Goal: Task Accomplishment & Management: Use online tool/utility

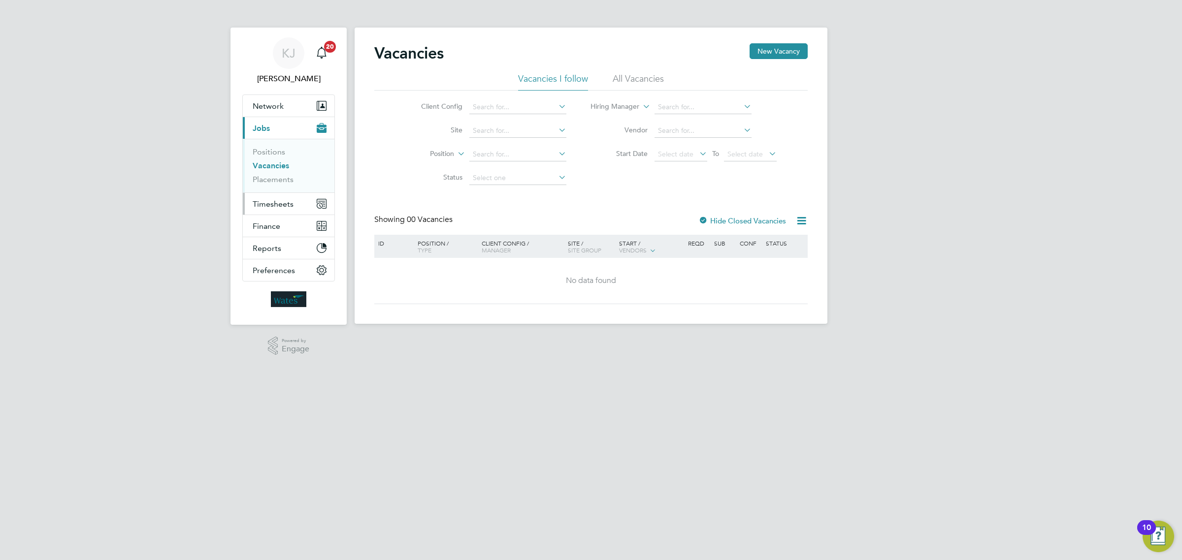
click at [293, 210] on button "Timesheets" at bounding box center [289, 204] width 92 height 22
drag, startPoint x: 279, startPoint y: 175, endPoint x: 346, endPoint y: 184, distance: 67.5
click at [279, 175] on link "Timesheets" at bounding box center [273, 173] width 41 height 9
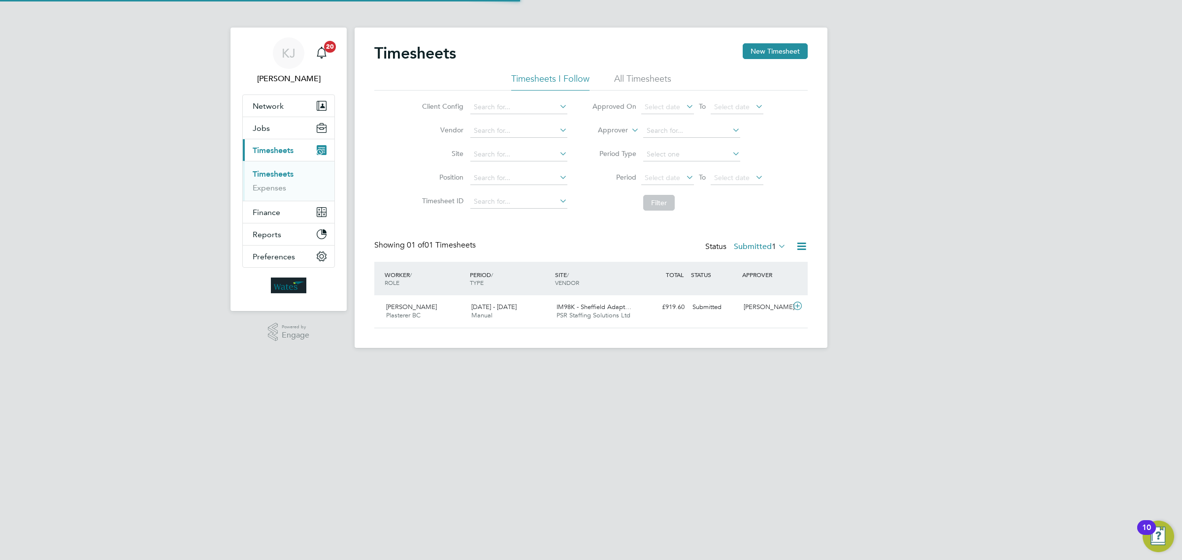
scroll to position [25, 85]
click at [613, 306] on span "IM98K - Sheffield Adapt…" at bounding box center [593, 307] width 75 height 8
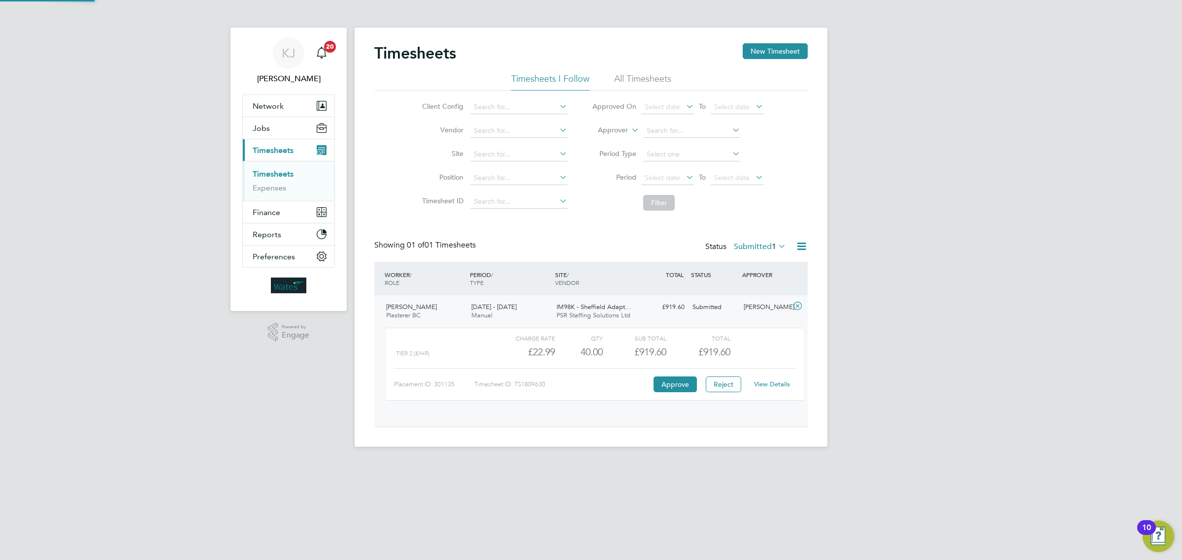
scroll to position [16, 96]
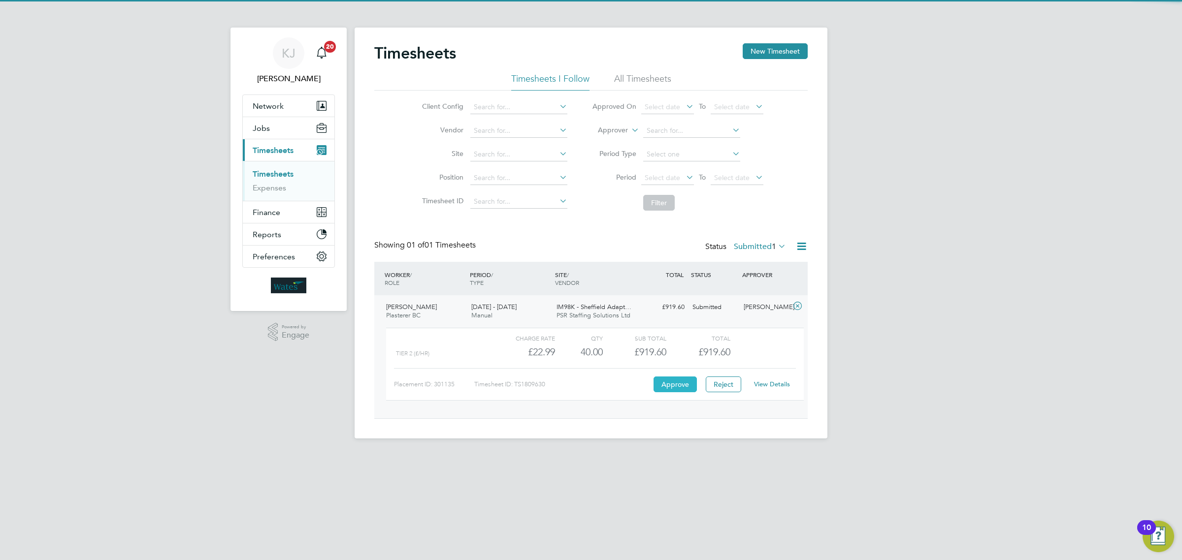
click at [684, 383] on button "Approve" at bounding box center [674, 385] width 43 height 16
